Goal: Check status: Check status

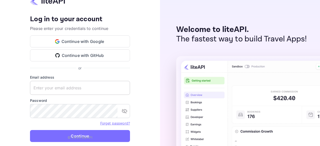
click at [123, 89] on keeper-lock "Open Keeper Popup" at bounding box center [124, 88] width 6 height 6
drag, startPoint x: 105, startPoint y: 98, endPoint x: 107, endPoint y: 64, distance: 34.4
click at [107, 64] on keeper-draggable-element at bounding box center [97, 97] width 87 height 74
type input "zen.abddin@tbo.com"
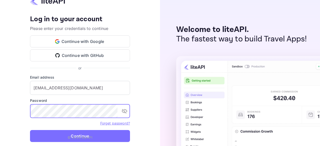
drag, startPoint x: 75, startPoint y: 135, endPoint x: 79, endPoint y: 136, distance: 3.9
click at [75, 135] on button "Continue" at bounding box center [80, 136] width 100 height 12
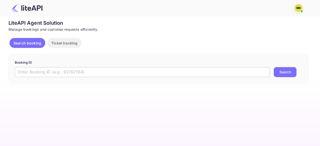
click at [29, 69] on input "text" at bounding box center [142, 72] width 255 height 10
paste input "8723359"
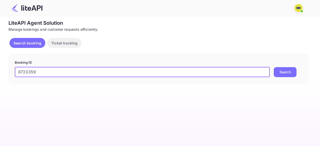
type input "8723359"
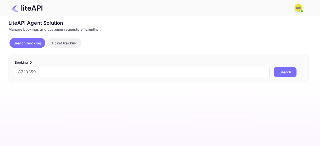
click at [283, 73] on button "Search" at bounding box center [285, 72] width 23 height 10
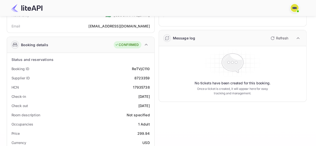
scroll to position [75, 0]
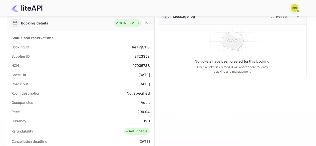
click at [144, 64] on div "17935738" at bounding box center [141, 65] width 17 height 5
copy div "17935738"
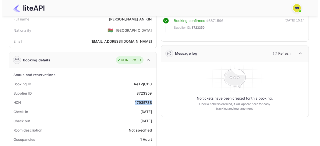
scroll to position [0, 0]
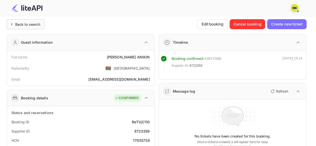
click at [20, 26] on div "Back to search" at bounding box center [27, 24] width 25 height 5
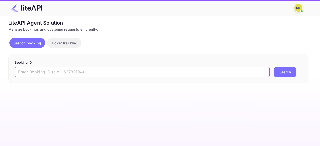
click at [37, 71] on input "text" at bounding box center [142, 72] width 255 height 10
paste input "6266207"
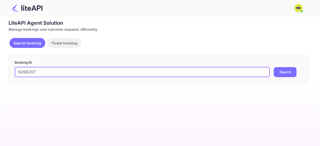
type input "6266207"
click at [274, 67] on button "Search" at bounding box center [285, 72] width 23 height 10
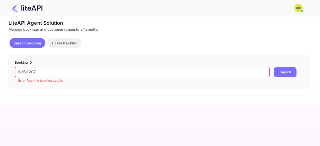
drag, startPoint x: 18, startPoint y: 72, endPoint x: 68, endPoint y: 65, distance: 50.5
click at [18, 72] on input "6266207" at bounding box center [142, 72] width 255 height 10
drag, startPoint x: 47, startPoint y: 73, endPoint x: 13, endPoint y: 73, distance: 33.8
click at [0, 72] on div "Unsaved Changes Ticket Affiliate URL https://www.nuitee.com/ Business partner n…" at bounding box center [157, 52] width 314 height 73
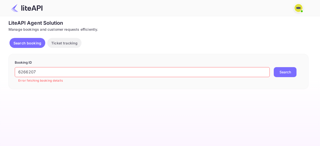
click at [286, 73] on button "Search" at bounding box center [285, 72] width 23 height 10
click at [28, 41] on p "Search booking" at bounding box center [28, 43] width 28 height 5
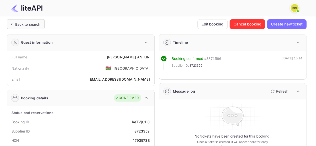
click at [9, 27] on div "Back to search" at bounding box center [26, 24] width 38 height 10
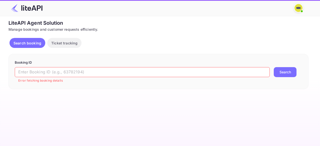
click at [66, 46] on button "Ticket tracking" at bounding box center [64, 43] width 34 height 10
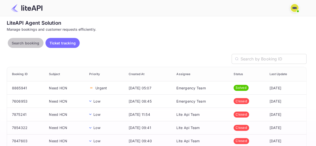
click at [30, 44] on p "Search booking" at bounding box center [26, 43] width 28 height 5
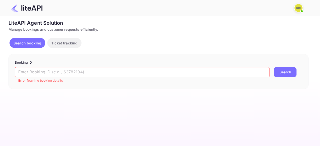
click at [36, 72] on input "text" at bounding box center [142, 72] width 255 height 10
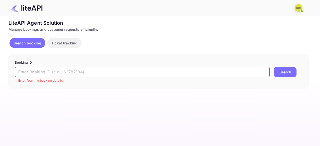
paste input "6266207"
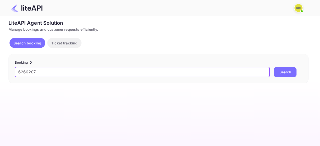
type input "6266207"
click at [274, 67] on button "Search" at bounding box center [285, 72] width 23 height 10
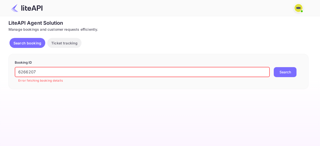
click at [302, 10] on span at bounding box center [302, 11] width 2 height 2
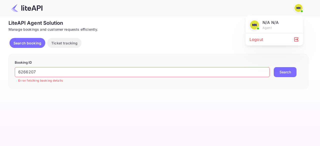
click at [176, 36] on div at bounding box center [160, 73] width 320 height 146
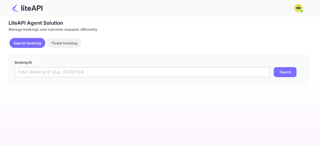
click at [50, 71] on input "text" at bounding box center [142, 72] width 255 height 10
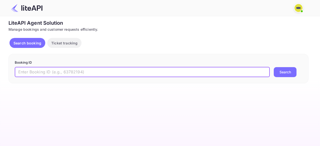
paste input "6266207"
type input "6266207"
click at [274, 67] on button "Search" at bounding box center [285, 72] width 23 height 10
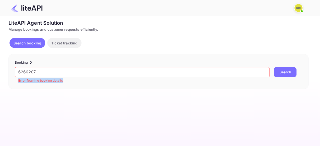
drag, startPoint x: 17, startPoint y: 82, endPoint x: 78, endPoint y: 84, distance: 61.1
click at [78, 84] on div "Booking ID 6266207 ​ Error fetching booking details Search" at bounding box center [159, 71] width 300 height 35
click at [83, 84] on div "Booking ID 6266207 ​ Error fetching booking details Search" at bounding box center [159, 71] width 300 height 35
click at [34, 74] on input "text" at bounding box center [142, 72] width 255 height 10
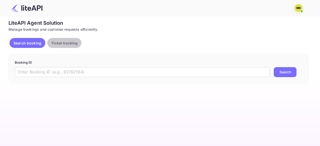
click at [74, 41] on p "Ticket tracking" at bounding box center [64, 43] width 26 height 5
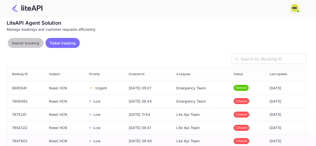
click at [30, 43] on p "Search booking" at bounding box center [26, 43] width 28 height 5
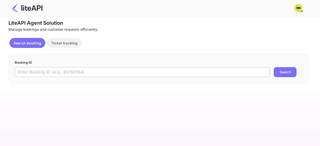
click at [34, 72] on input "text" at bounding box center [142, 72] width 255 height 10
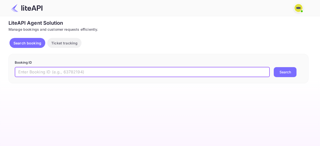
paste input "6266207"
type input "6266207"
click at [274, 67] on button "Search" at bounding box center [285, 72] width 23 height 10
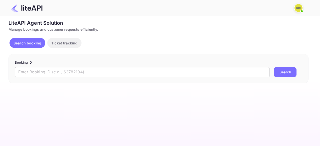
drag, startPoint x: 0, startPoint y: 0, endPoint x: 52, endPoint y: 71, distance: 88.3
click at [53, 70] on input "text" at bounding box center [142, 72] width 255 height 10
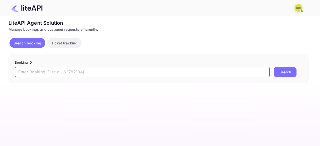
paste input "6266207"
type input "6266207"
click at [274, 67] on button "Search" at bounding box center [285, 72] width 23 height 10
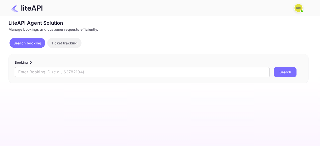
drag, startPoint x: 0, startPoint y: 0, endPoint x: 64, endPoint y: 74, distance: 97.9
click at [65, 74] on input "text" at bounding box center [142, 72] width 255 height 10
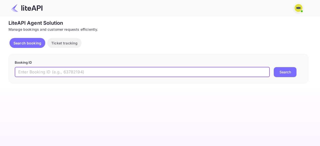
paste input "6266207"
type input "6266207"
click at [274, 67] on button "Search" at bounding box center [285, 72] width 23 height 10
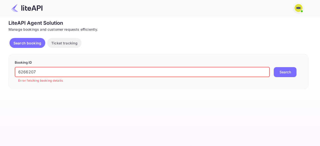
click at [31, 72] on input "6266207" at bounding box center [142, 72] width 255 height 10
paste input "SNYOYV"
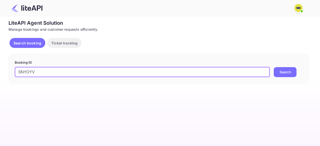
type input "SNYOYV"
click at [274, 67] on button "Search" at bounding box center [285, 72] width 23 height 10
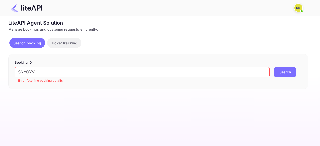
click at [300, 12] on span at bounding box center [301, 11] width 5 height 5
click at [264, 43] on div "Logout" at bounding box center [275, 40] width 58 height 12
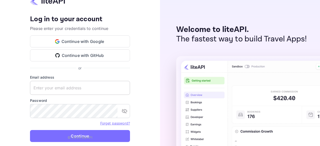
click at [107, 91] on input "text" at bounding box center [80, 88] width 100 height 14
click at [123, 89] on keeper-lock "Open Keeper Popup" at bounding box center [124, 88] width 6 height 6
drag, startPoint x: 96, startPoint y: 101, endPoint x: 96, endPoint y: 76, distance: 25.3
click at [96, 82] on keeper-draggable-element at bounding box center [93, 119] width 87 height 74
type input "zen.abddin@tbo.com"
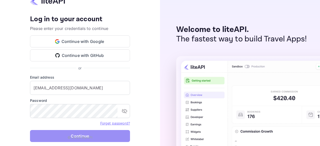
click at [76, 133] on button "Continue" at bounding box center [80, 136] width 100 height 12
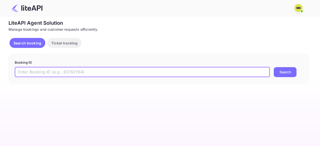
click at [74, 75] on input "text" at bounding box center [142, 72] width 255 height 10
paste input "SNYOYV"
click at [274, 67] on button "Search" at bounding box center [285, 72] width 23 height 10
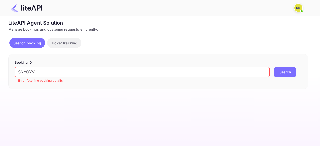
click at [33, 72] on input "SNYOYV" at bounding box center [142, 72] width 255 height 10
paste input "8805269"
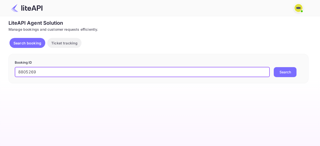
type input "8805269"
click at [274, 67] on button "Search" at bounding box center [285, 72] width 23 height 10
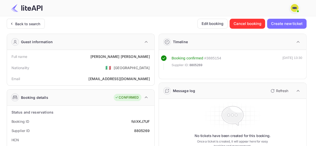
scroll to position [100, 0]
